Goal: Task Accomplishment & Management: Use online tool/utility

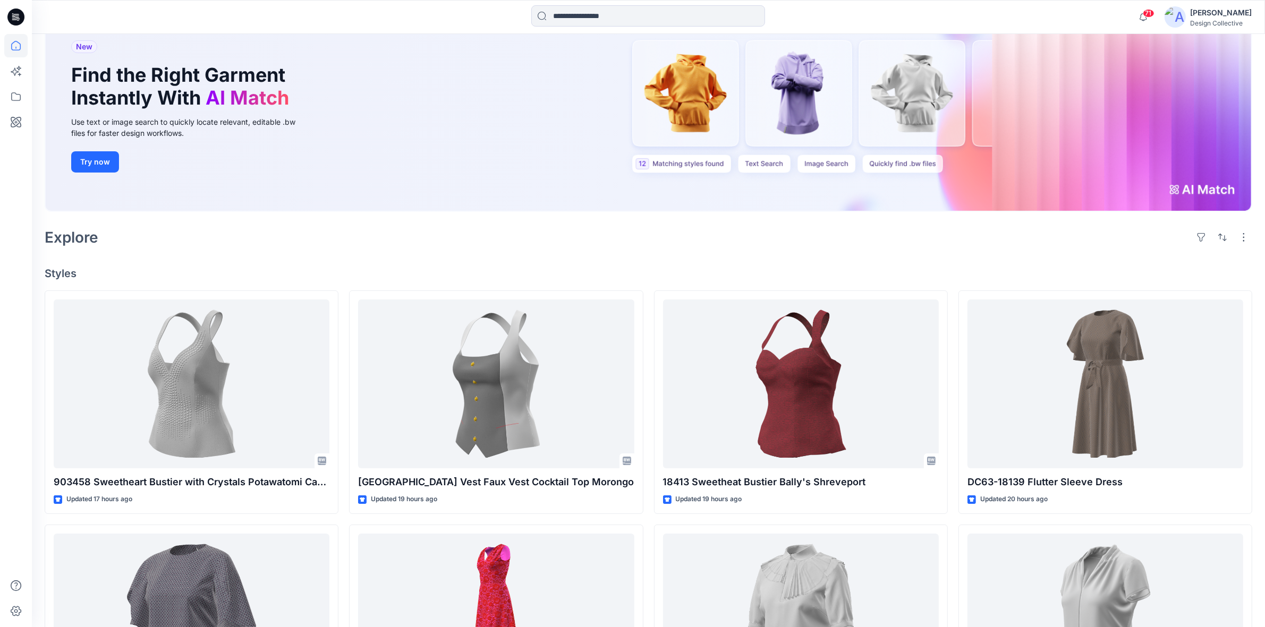
scroll to position [221, 0]
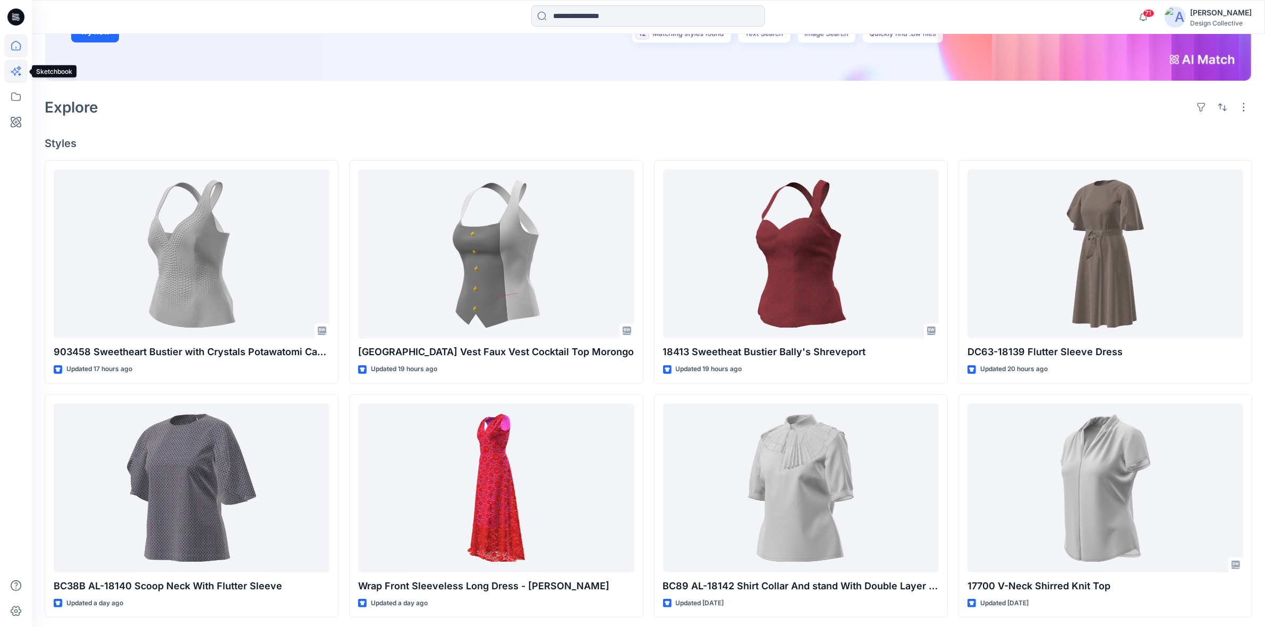
click at [10, 72] on icon at bounding box center [15, 70] width 23 height 23
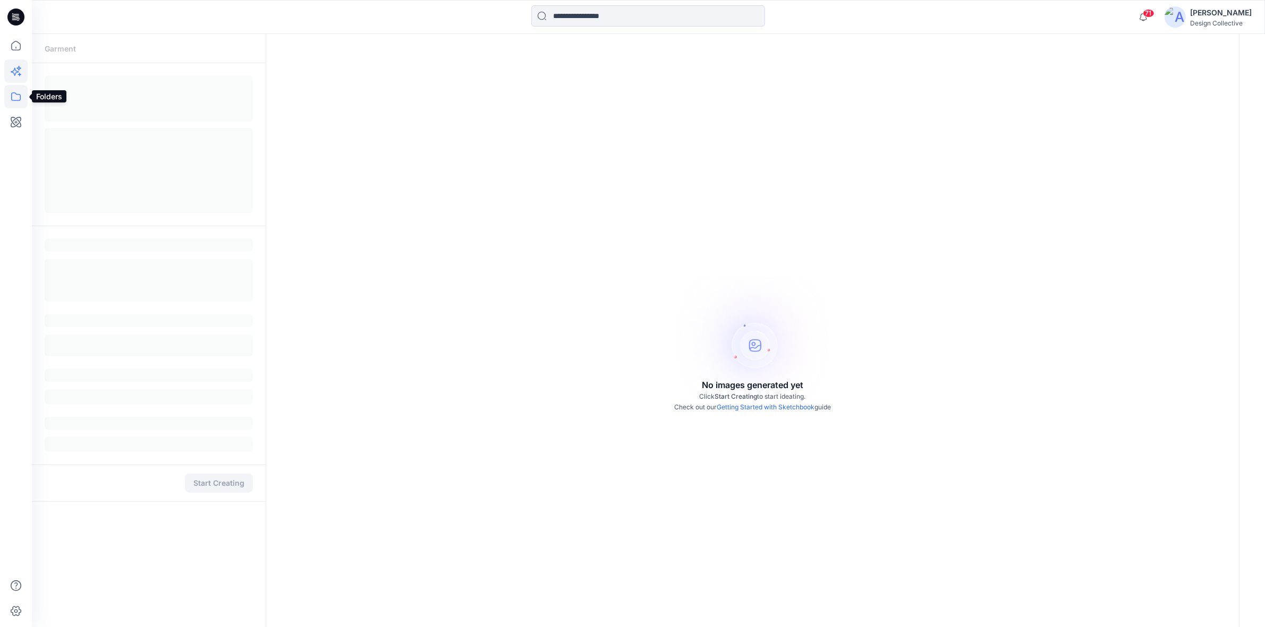
click at [16, 100] on icon at bounding box center [16, 96] width 10 height 8
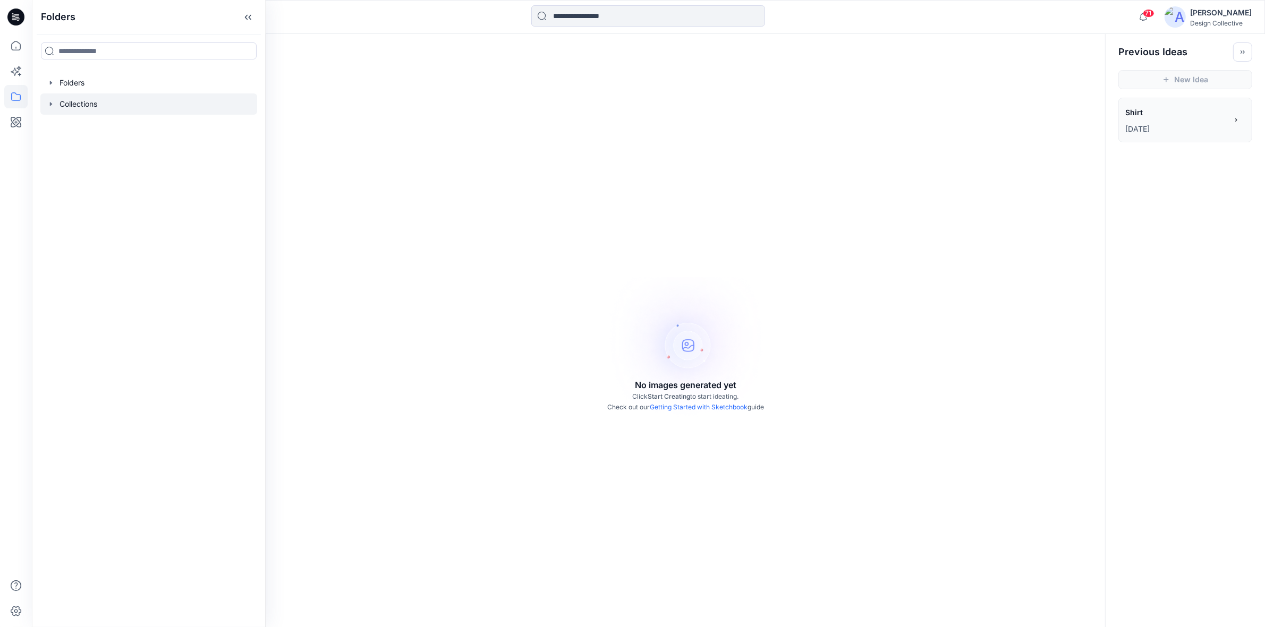
click at [55, 102] on icon "button" at bounding box center [51, 104] width 8 height 8
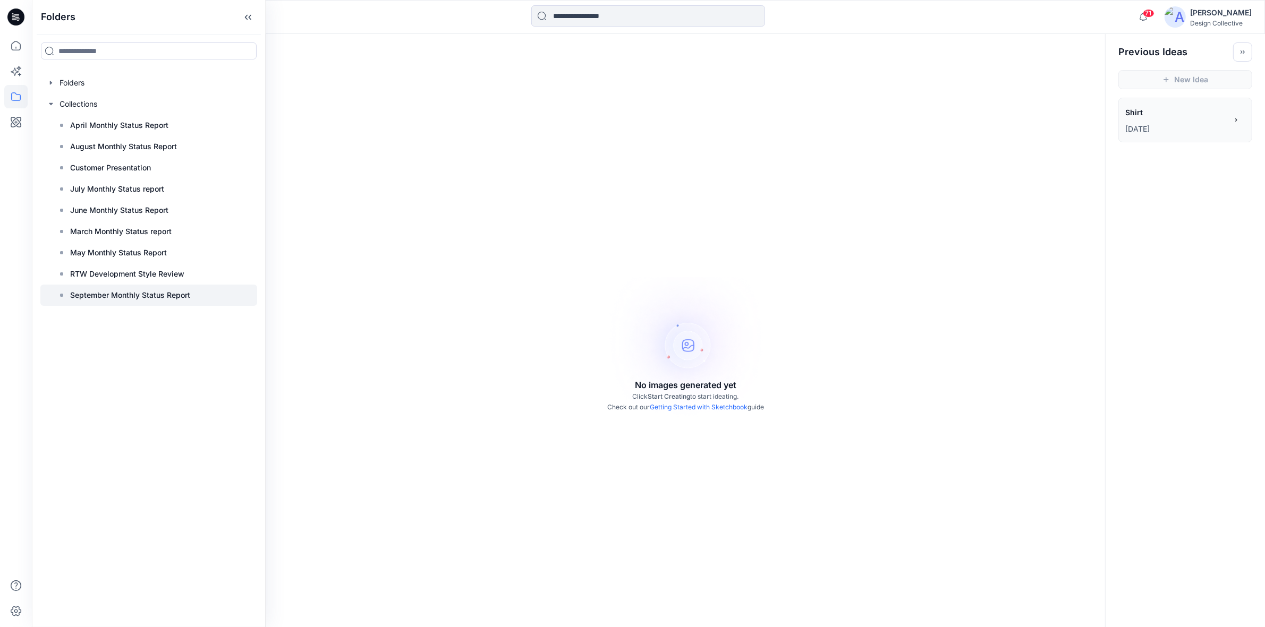
click at [91, 295] on p "September Monthly Status Report" at bounding box center [130, 295] width 120 height 13
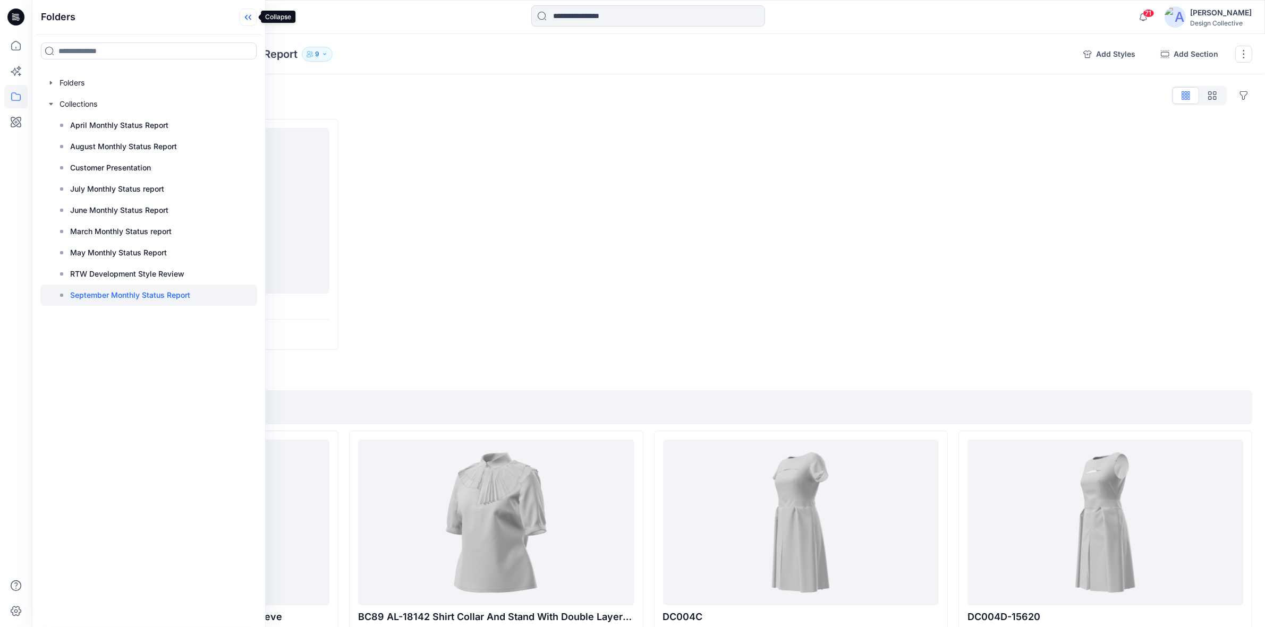
click at [244, 10] on icon at bounding box center [248, 17] width 17 height 18
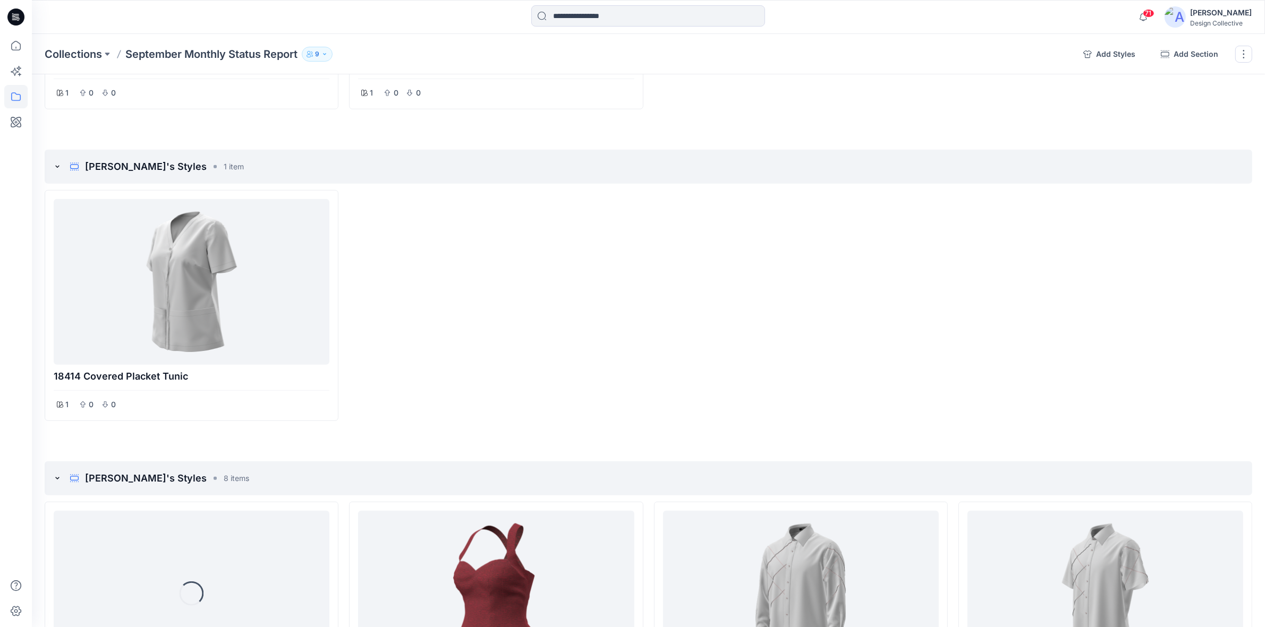
scroll to position [1106, 0]
click at [1172, 166] on icon "add styles" at bounding box center [1171, 166] width 8 height 8
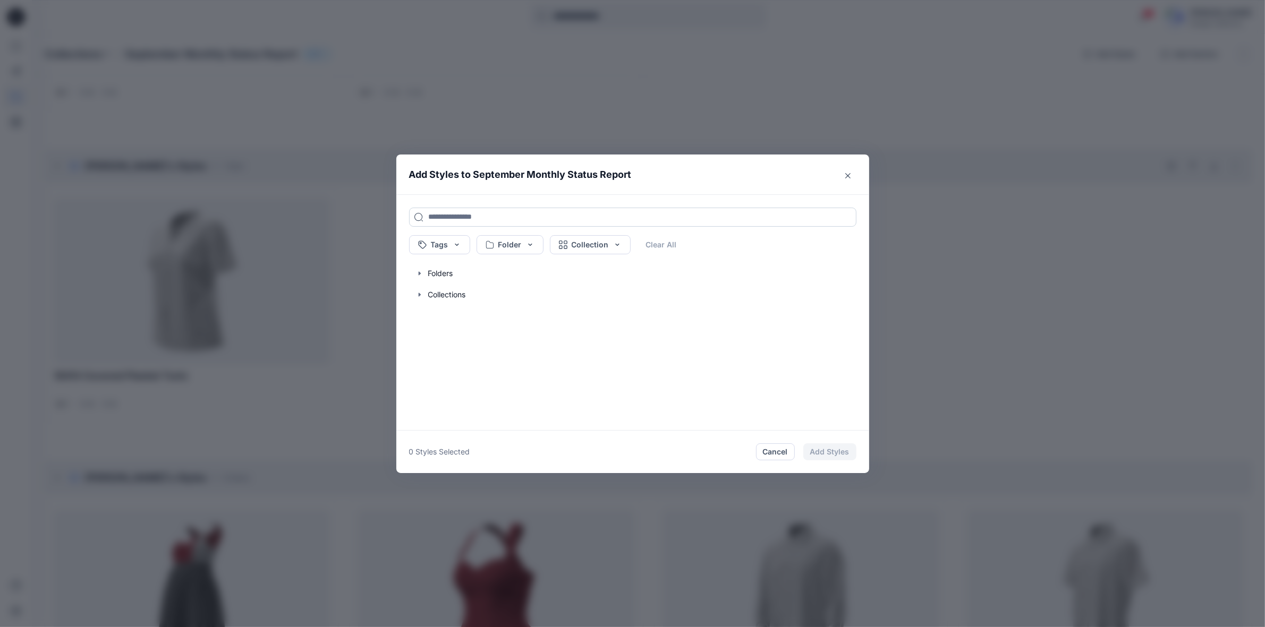
click at [455, 219] on input at bounding box center [632, 217] width 447 height 19
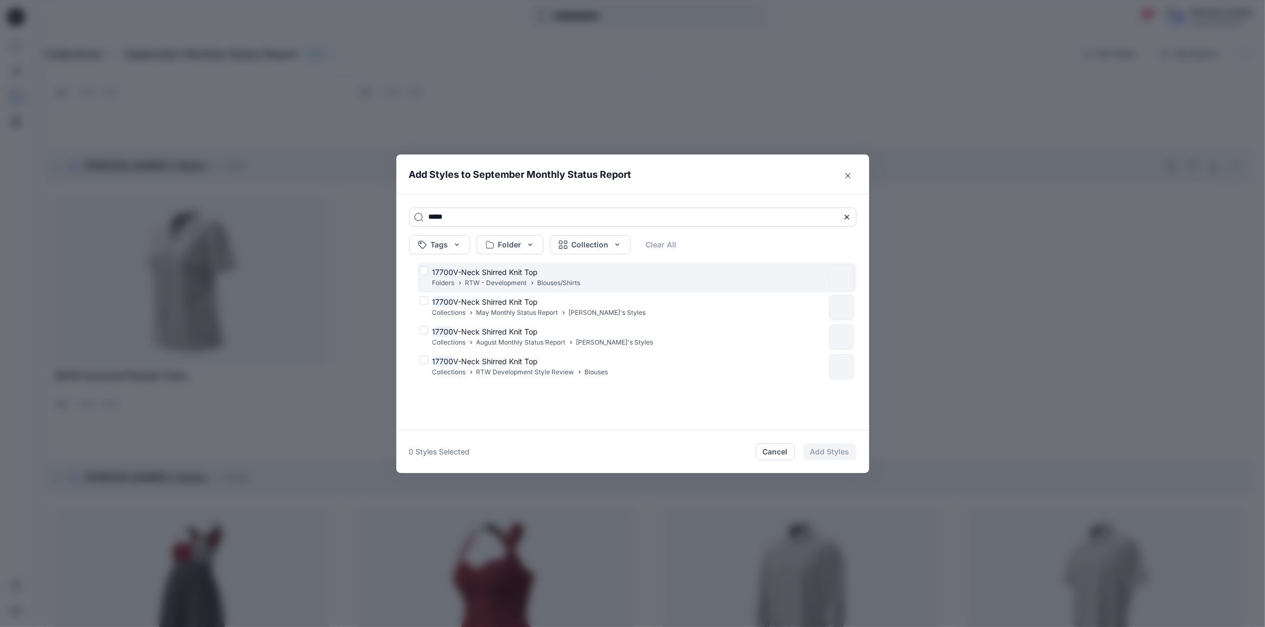
type input "*****"
drag, startPoint x: 534, startPoint y: 269, endPoint x: 548, endPoint y: 272, distance: 13.7
click at [534, 268] on span "V-Neck Shirred Knit Top" at bounding box center [496, 272] width 84 height 9
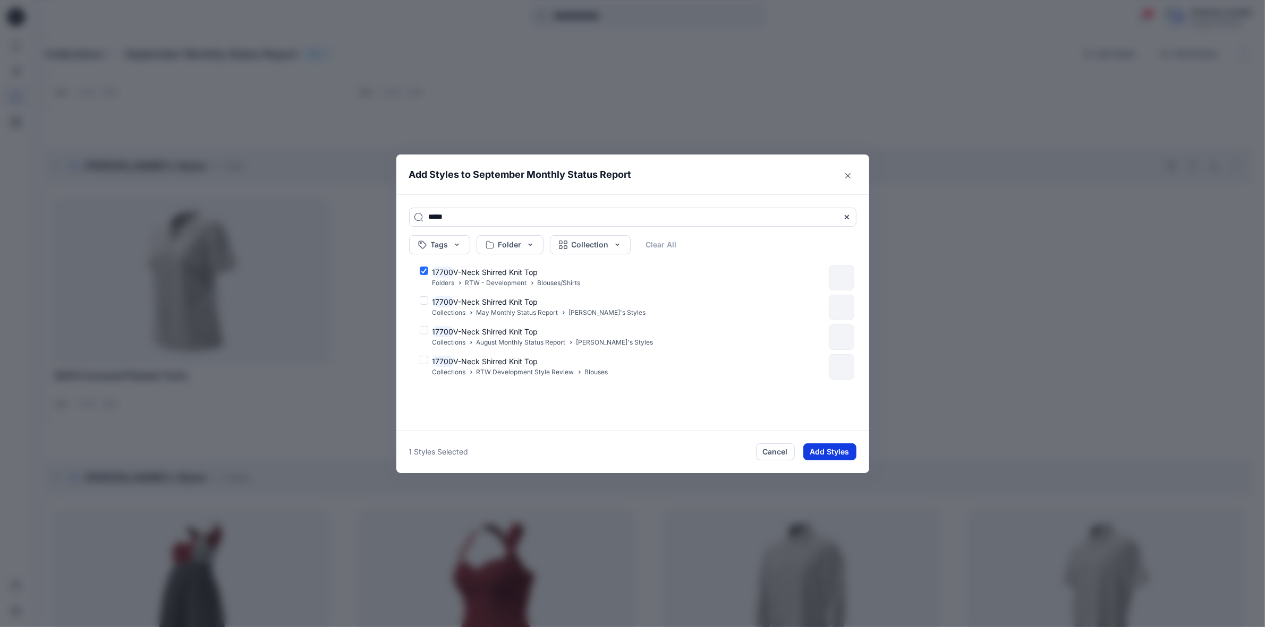
click at [825, 450] on button "Add Styles" at bounding box center [829, 451] width 53 height 17
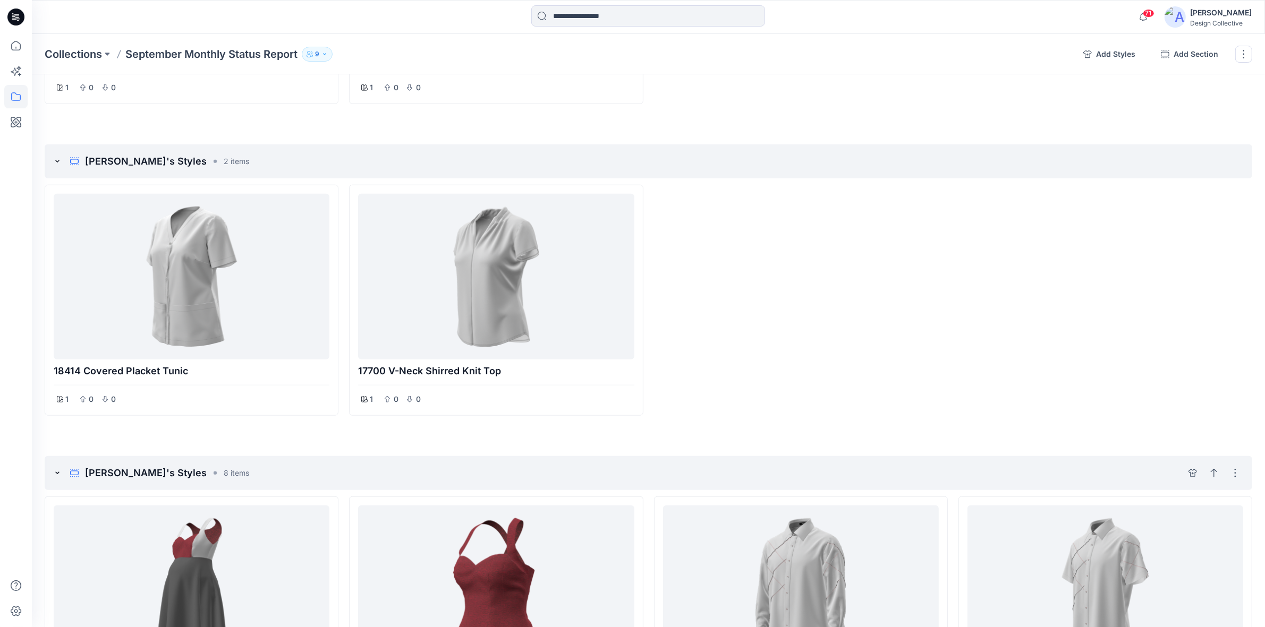
scroll to position [1068, 0]
